Goal: Check status: Check status

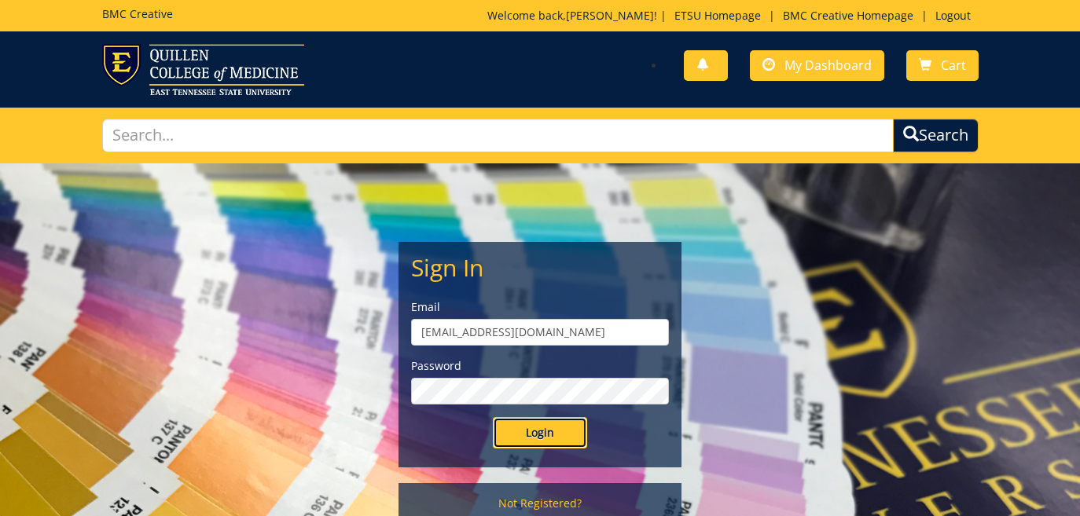
click at [519, 441] on input "Login" at bounding box center [540, 432] width 94 height 31
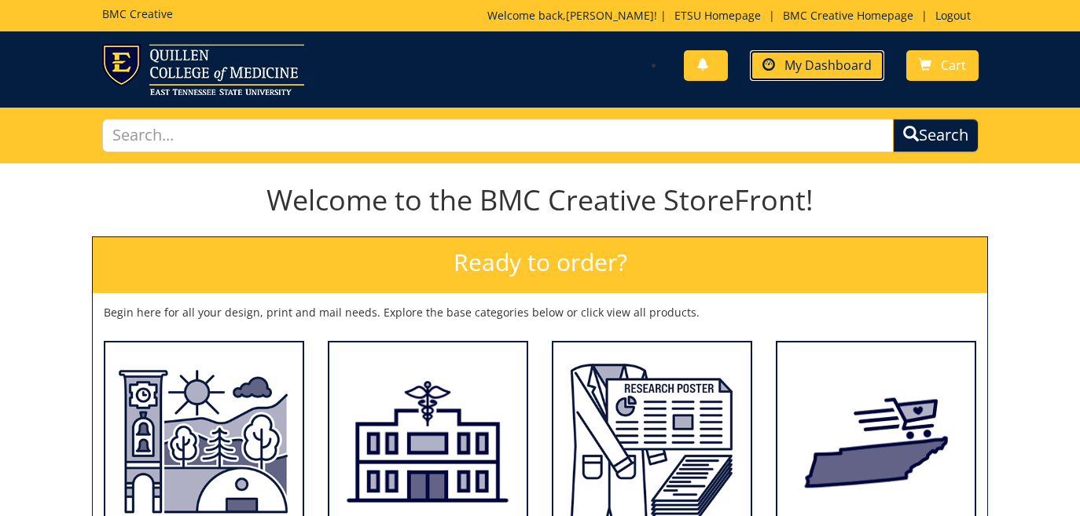
click at [829, 68] on span "My Dashboard" at bounding box center [827, 65] width 87 height 17
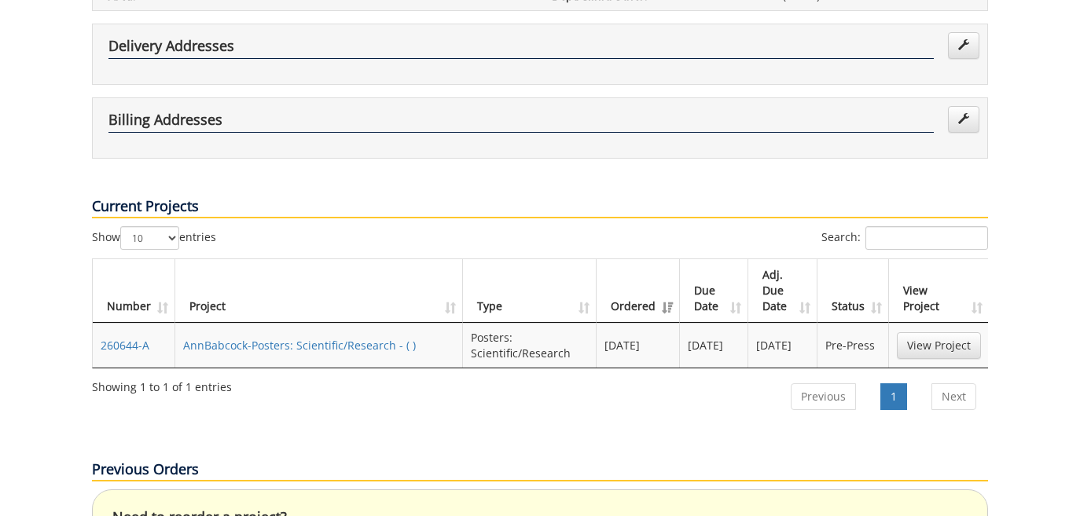
scroll to position [406, 0]
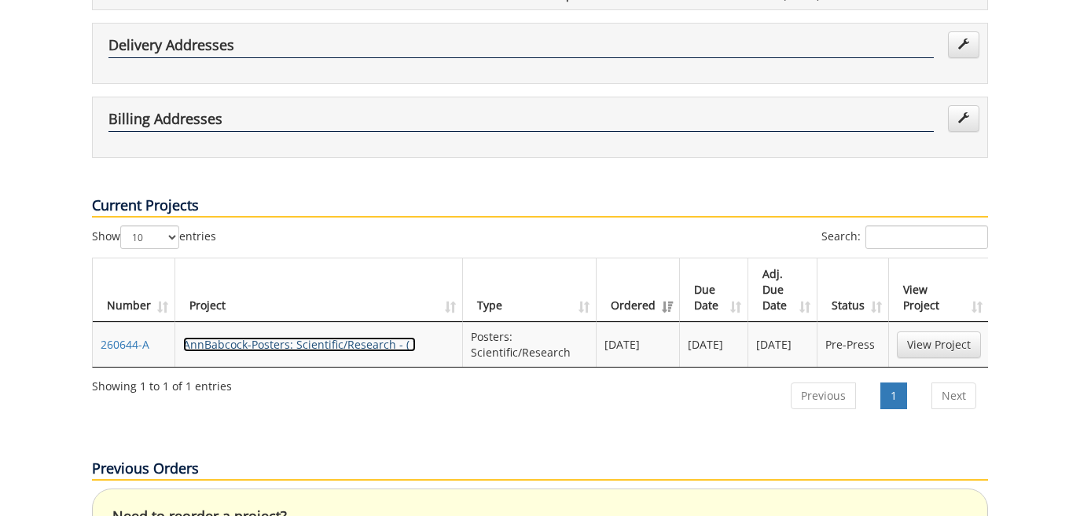
click at [233, 337] on link "AnnBabcock-Posters: Scientific/Research - ( )" at bounding box center [299, 344] width 233 height 15
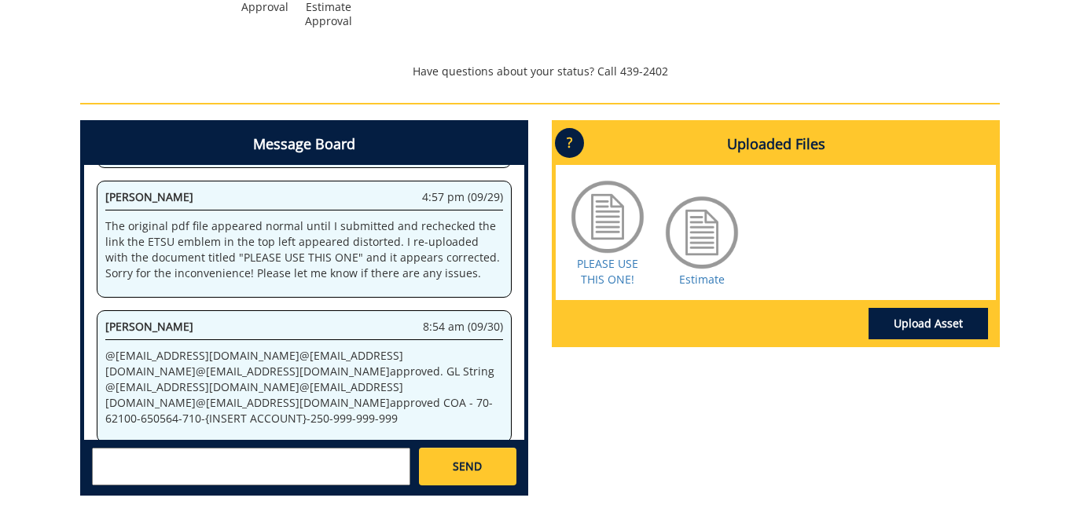
scroll to position [787, 0]
